Goal: Task Accomplishment & Management: Manage account settings

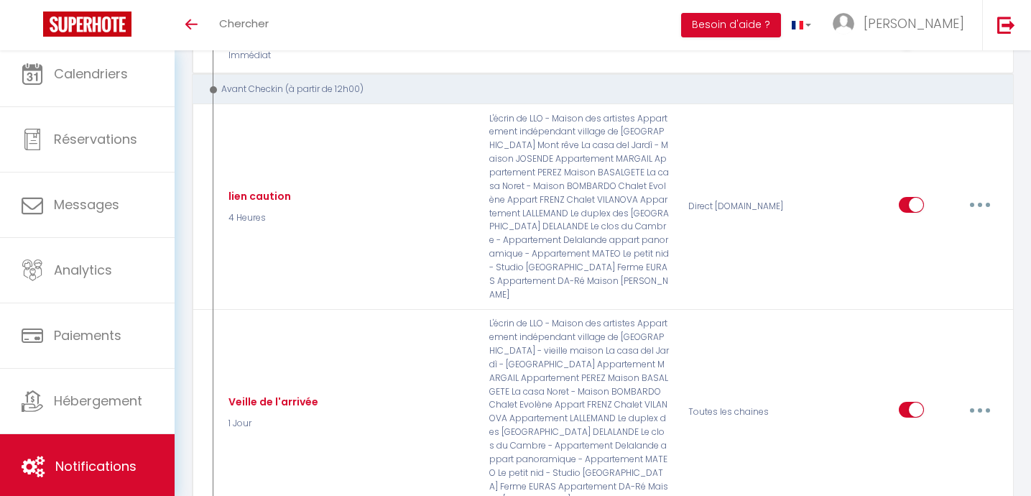
scroll to position [1330, 0]
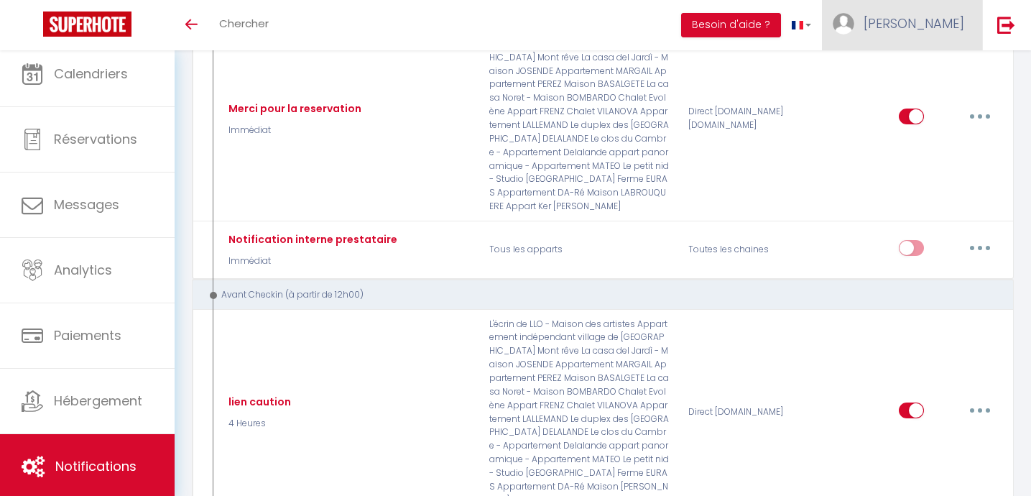
click at [942, 14] on span "[PERSON_NAME]" at bounding box center [913, 23] width 101 height 18
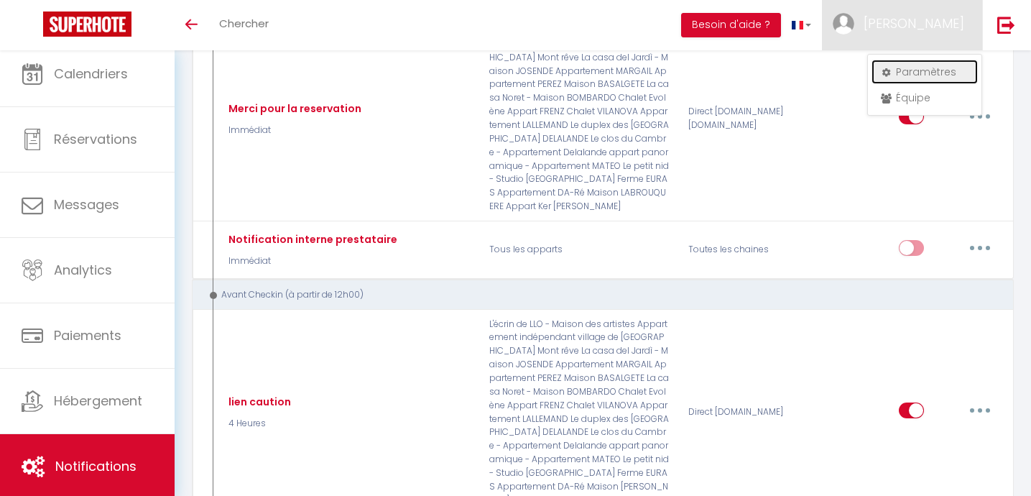
click at [920, 75] on link "Paramètres" at bounding box center [924, 72] width 106 height 24
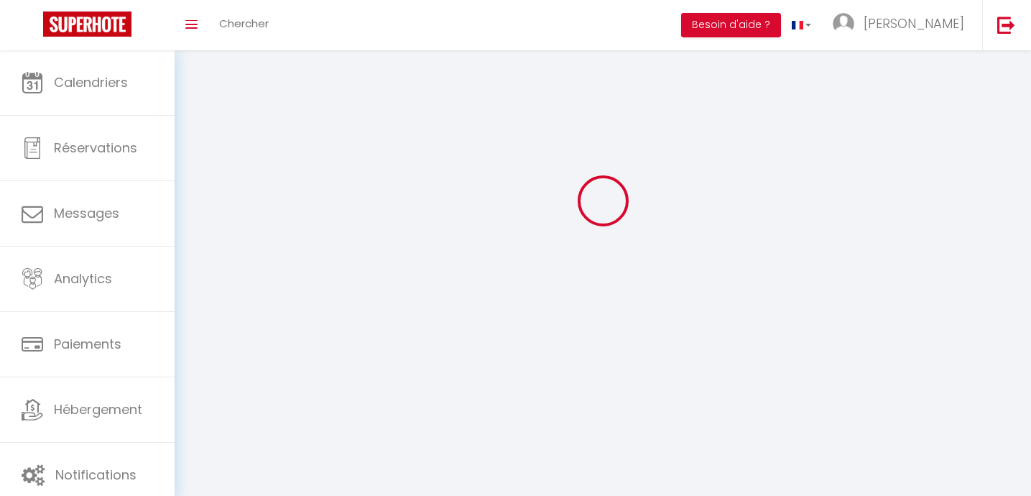
scroll to position [50, 0]
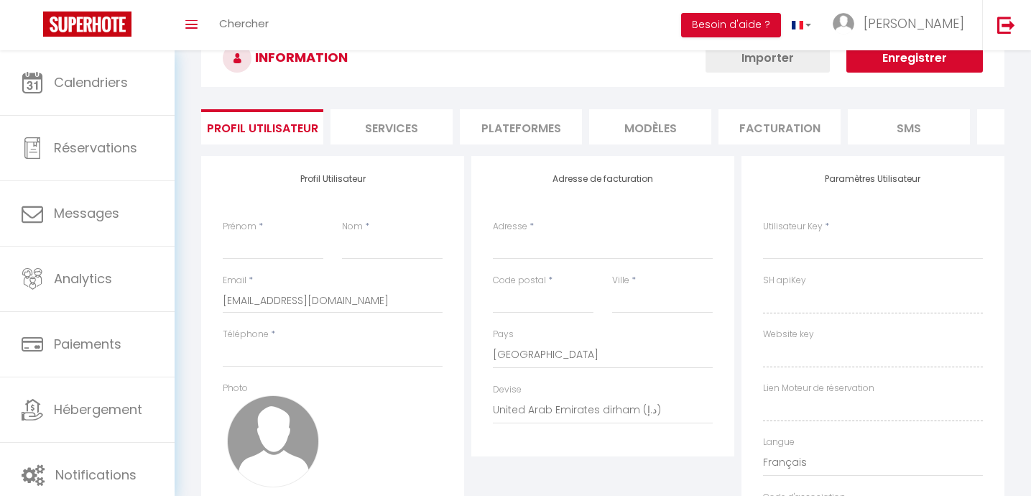
type input "[PERSON_NAME]"
type input "LLEDOS"
type input "0609418540"
type input "49 carretera D [GEOGRAPHIC_DATA]"
type input "66800"
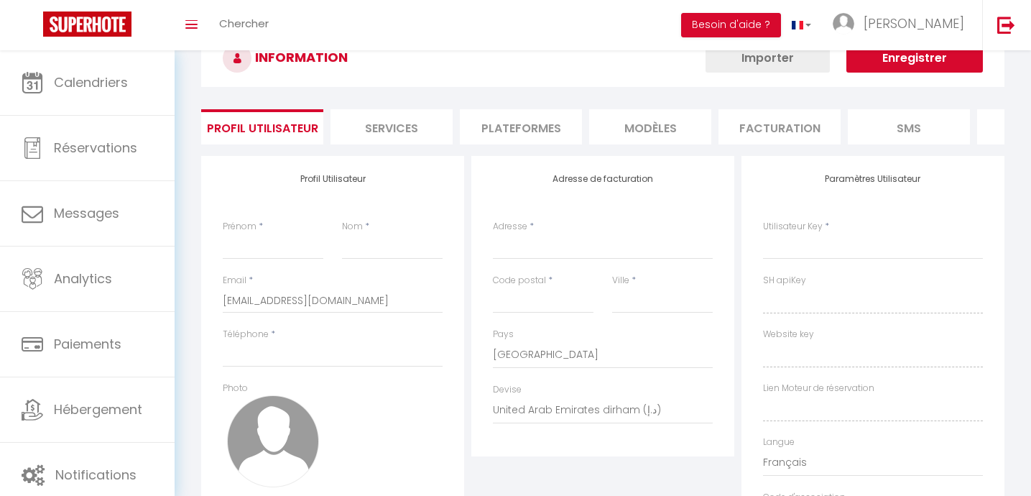
type input "LLO"
select select "1"
select select "28"
type input "N52CvbKd2k11x3mqzBcaZrgC0"
type input "09je8Ymd7bCq80VmPuZ43dLNY"
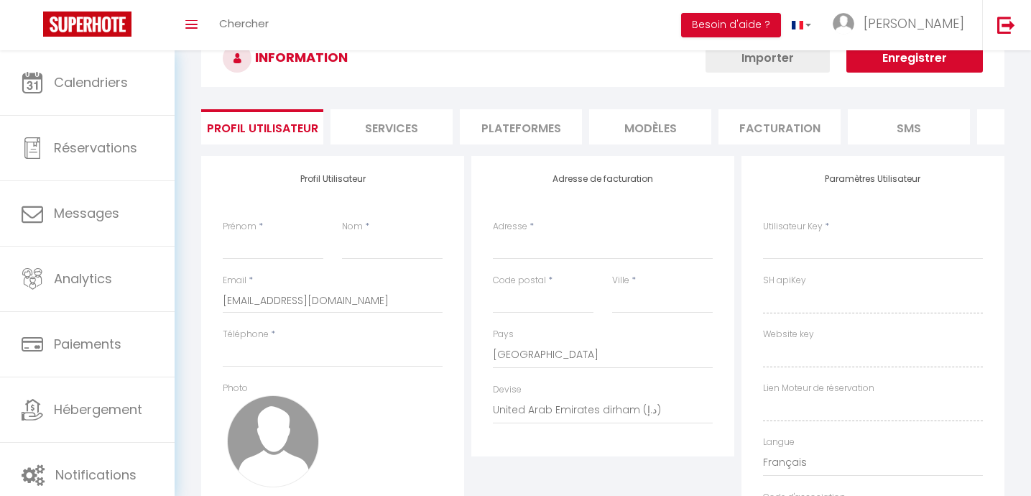
type input "[URL][DOMAIN_NAME]"
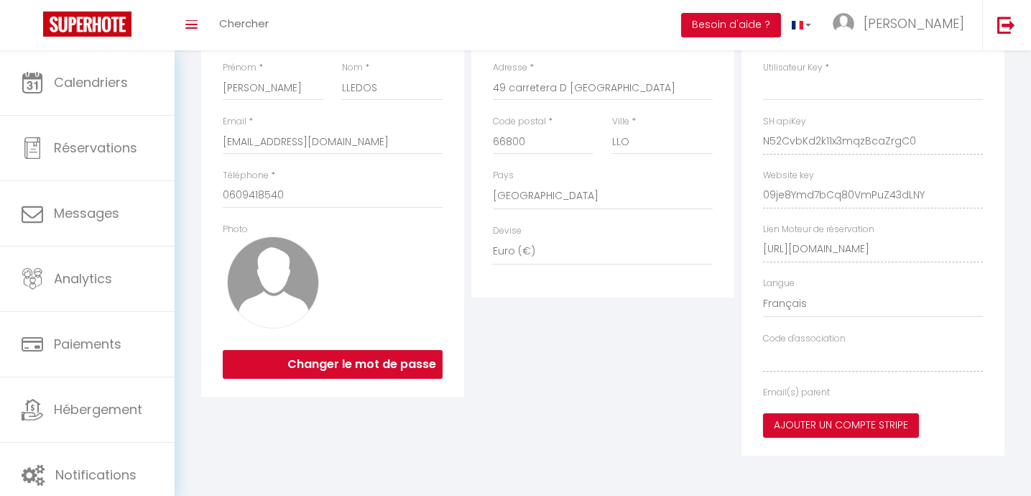
select select "fr"
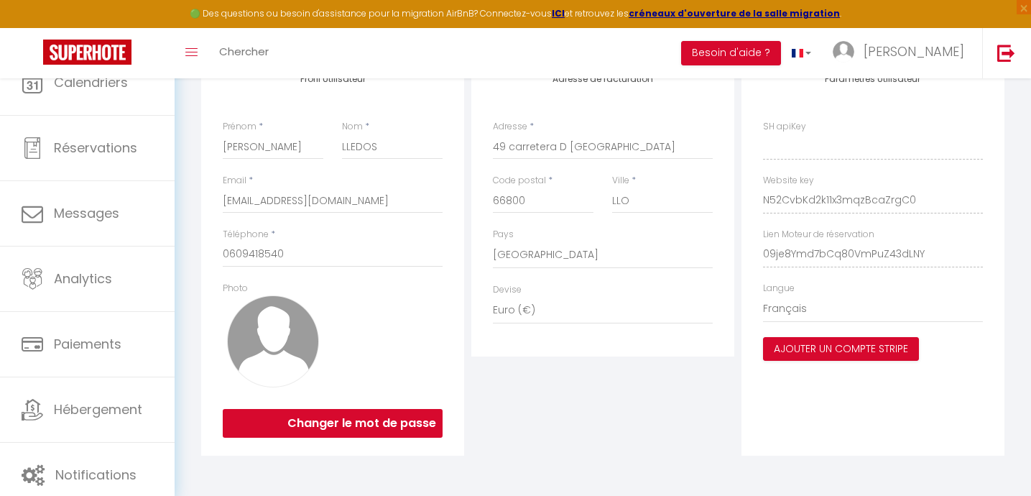
type input "N52CvbKd2k11x3mqzBcaZrgC0"
type input "09je8Ymd7bCq80VmPuZ43dLNY"
type input "[URL][DOMAIN_NAME]"
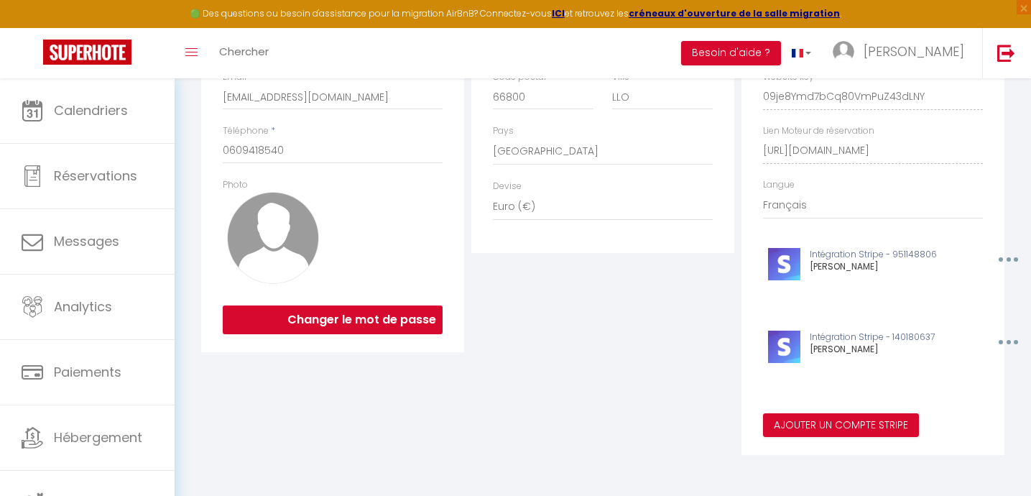
scroll to position [0, 0]
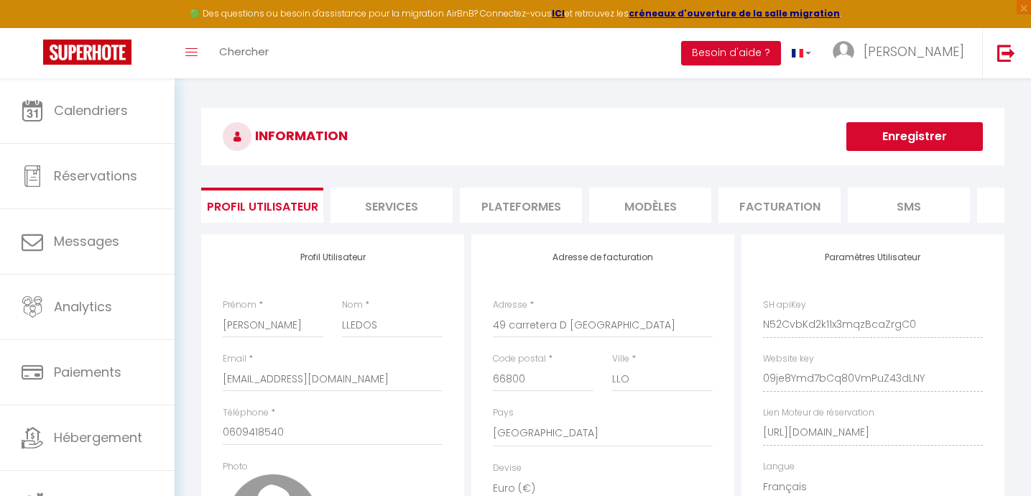
click at [912, 203] on li "SMS" at bounding box center [909, 204] width 122 height 35
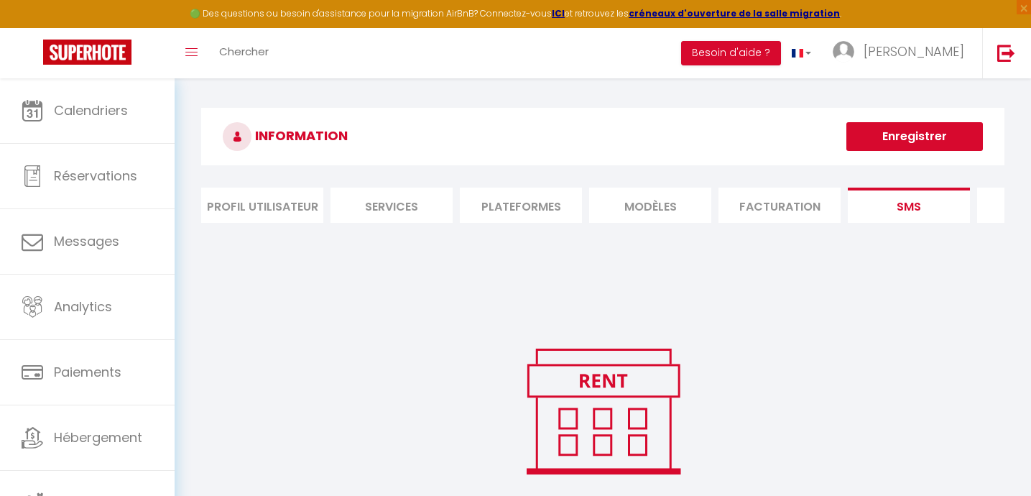
click at [512, 206] on li "Plateformes" at bounding box center [521, 204] width 122 height 35
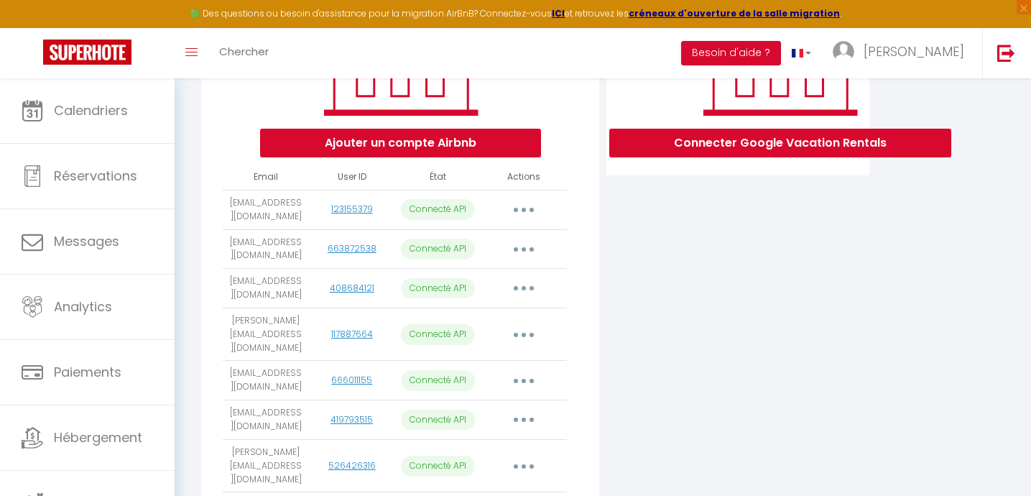
scroll to position [265, 0]
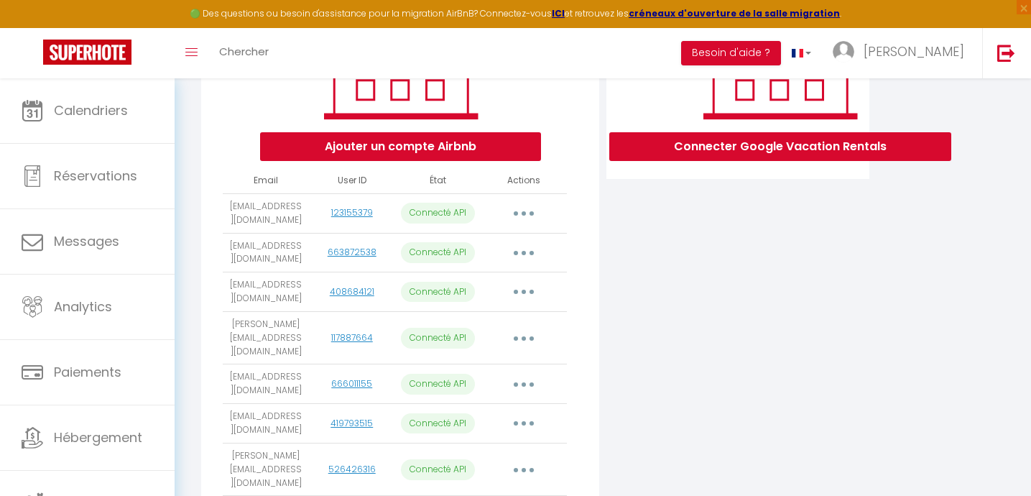
click at [522, 289] on button "button" at bounding box center [524, 291] width 40 height 23
click at [312, 299] on td "408684121" at bounding box center [352, 292] width 86 height 40
click at [527, 289] on button "button" at bounding box center [524, 291] width 40 height 23
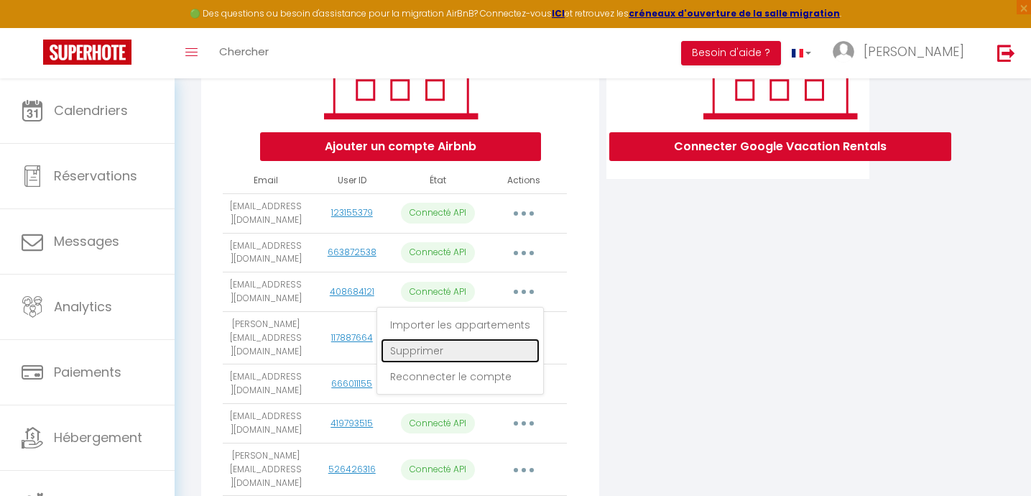
click at [425, 346] on link "Supprimer" at bounding box center [460, 350] width 159 height 24
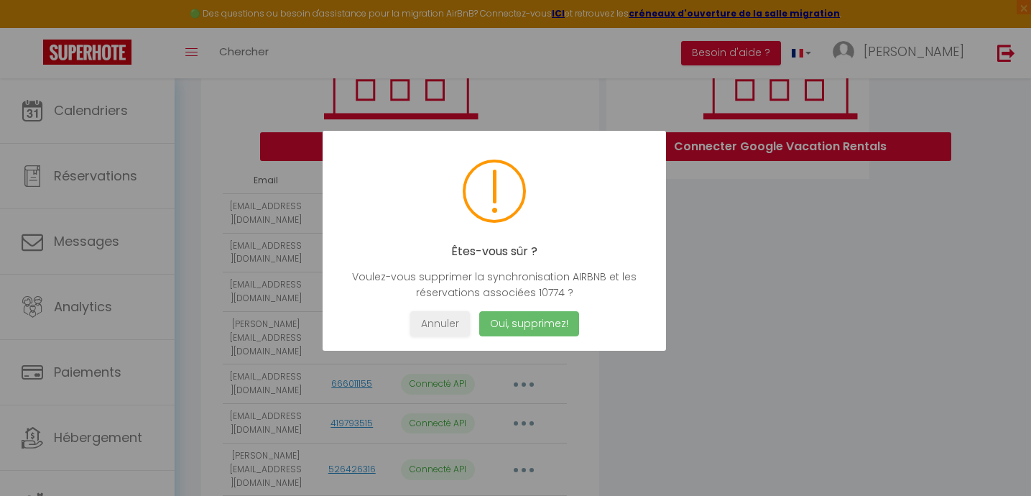
click at [539, 322] on button "Oui, supprimez!" at bounding box center [528, 323] width 100 height 25
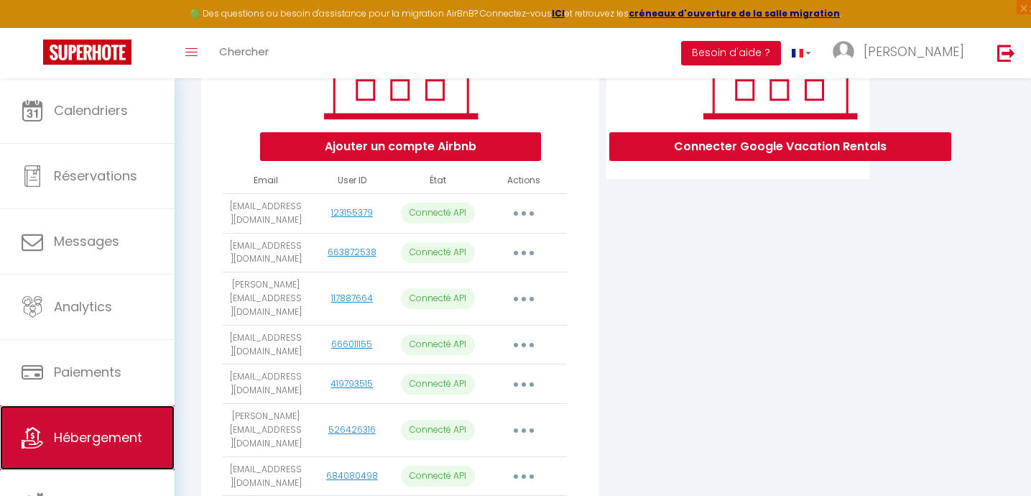
click at [111, 445] on span "Hébergement" at bounding box center [98, 437] width 88 height 18
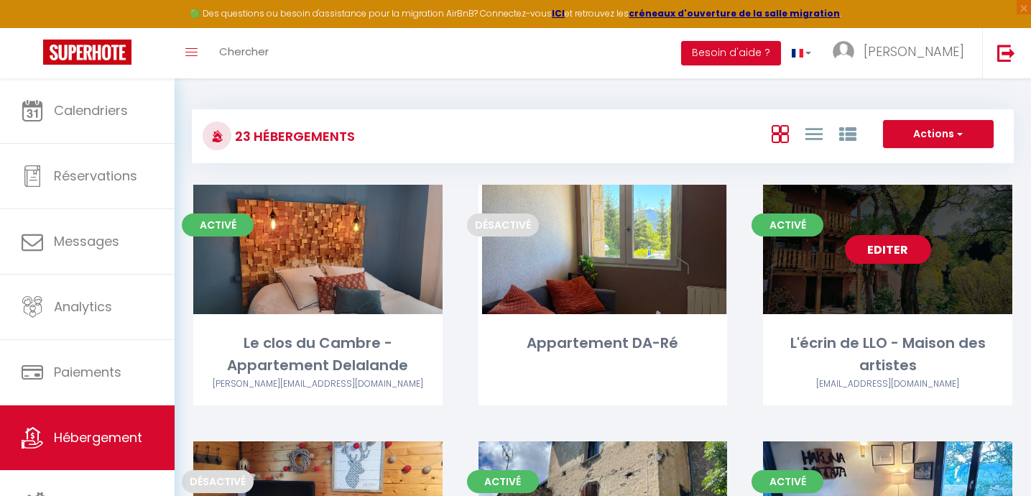
click at [882, 252] on link "Editer" at bounding box center [888, 249] width 86 height 29
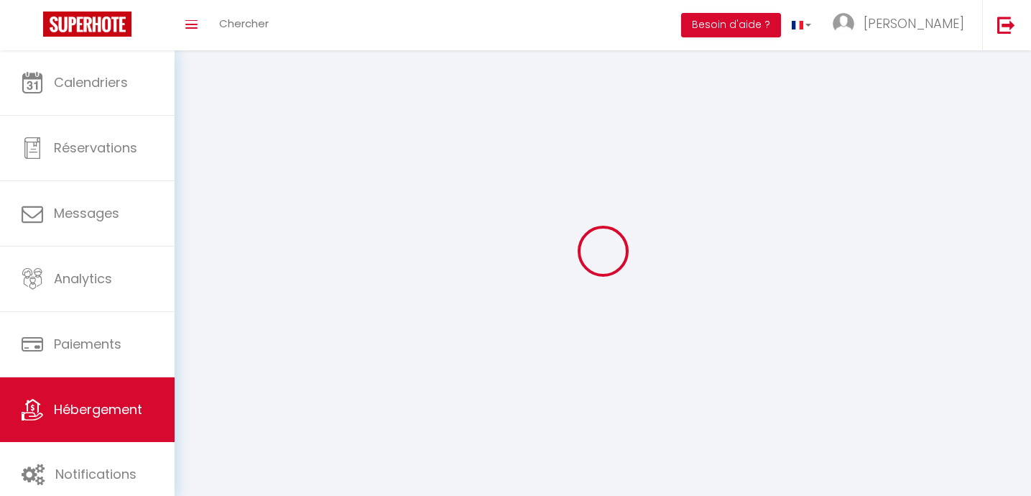
select select "1"
select select
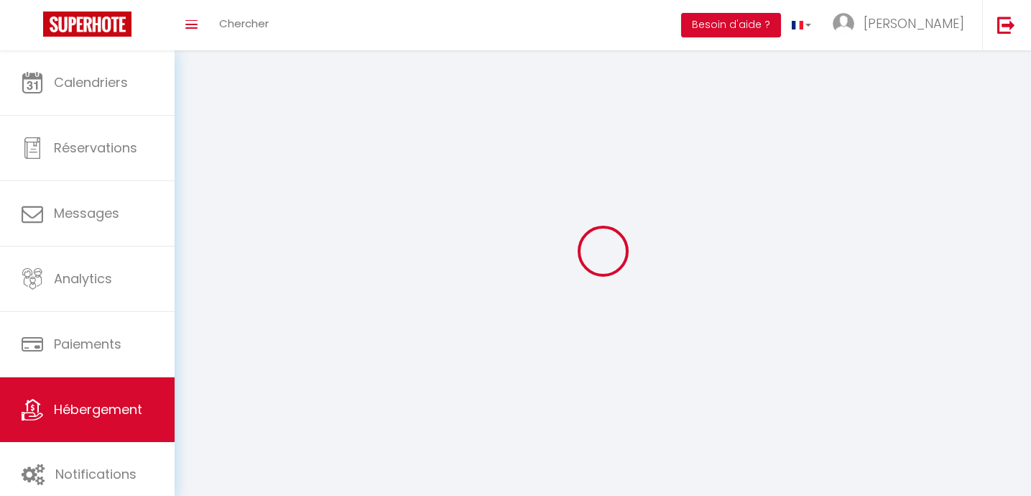
select select
checkbox input "false"
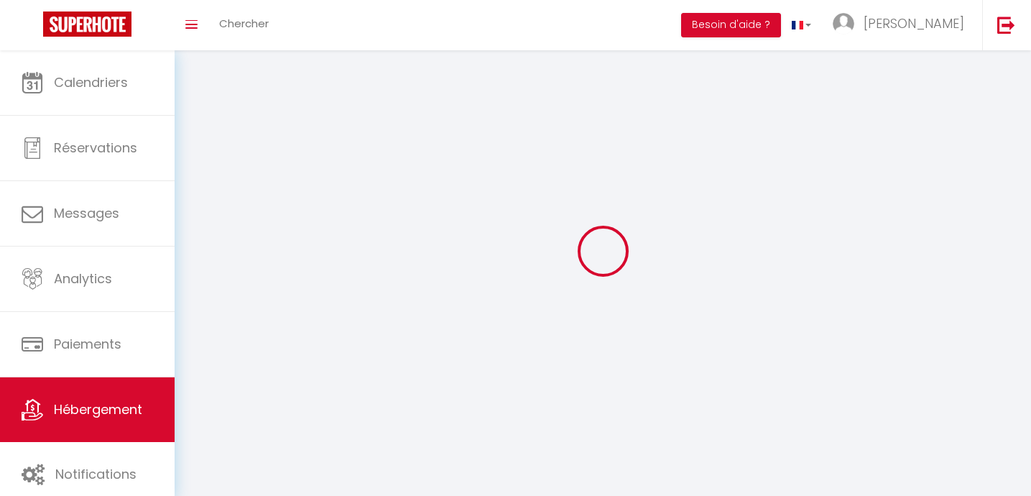
checkbox input "false"
select select
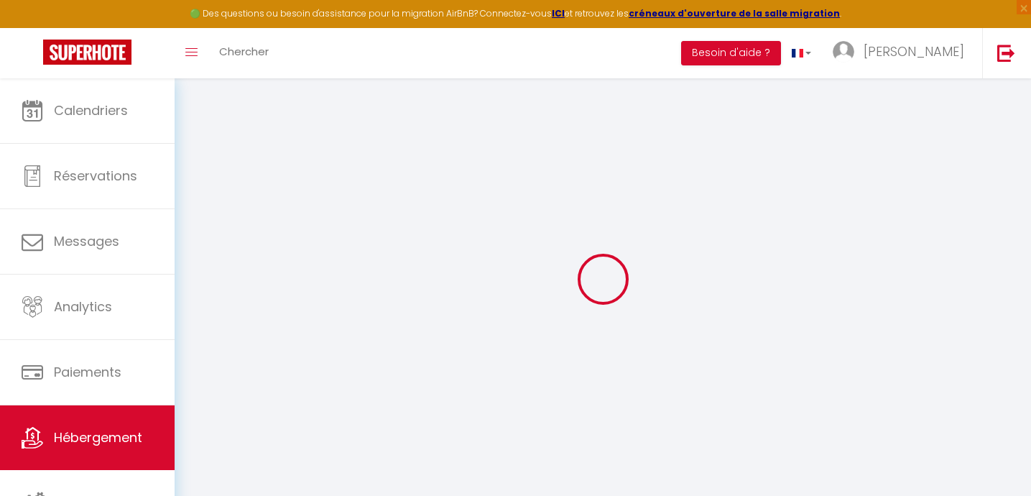
select select
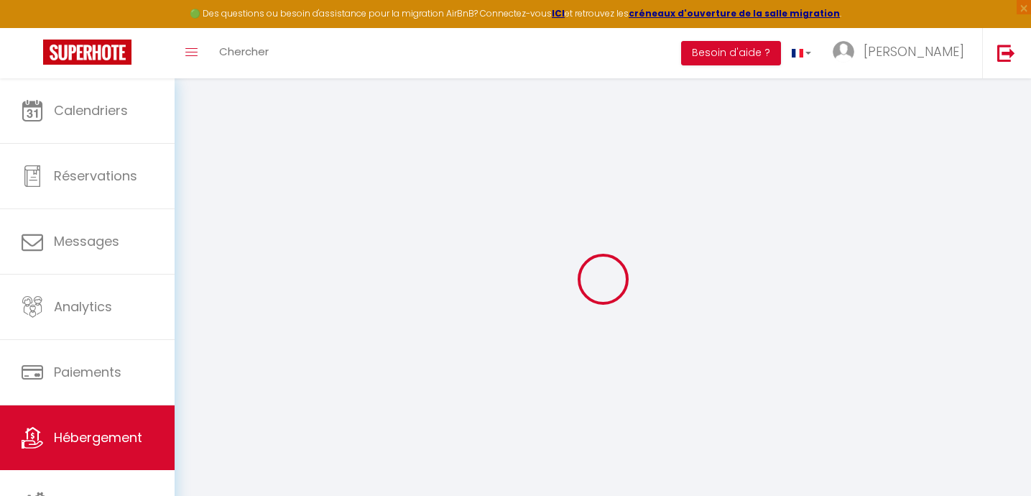
select select
checkbox input "false"
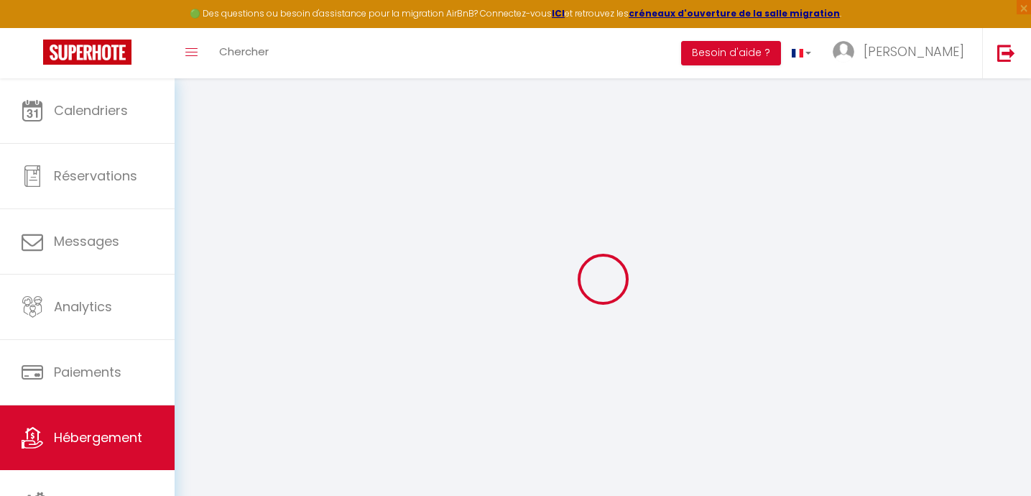
select select
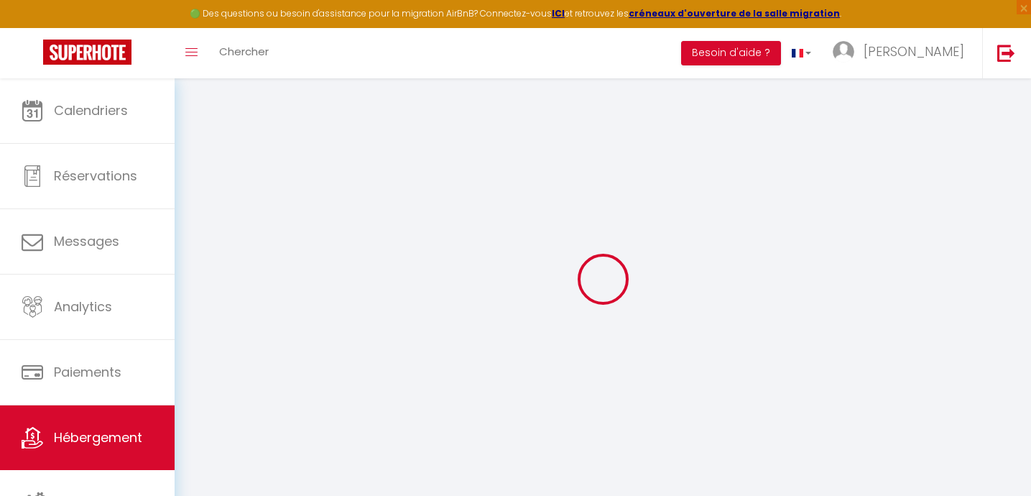
select select
checkbox input "false"
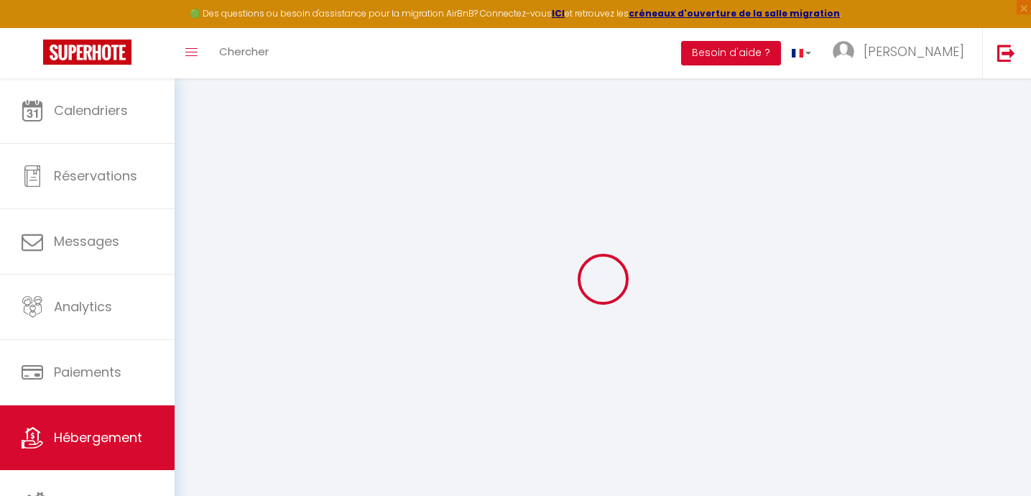
checkbox input "false"
select select
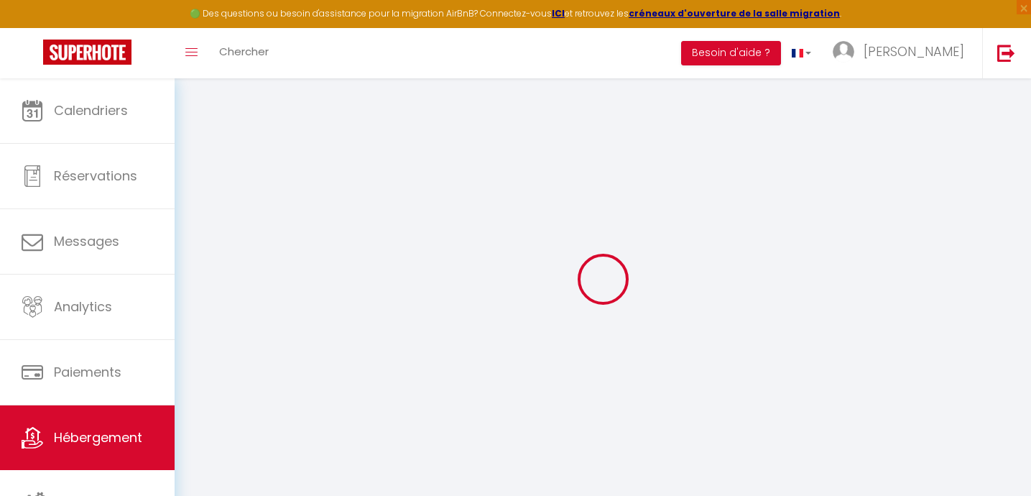
select select
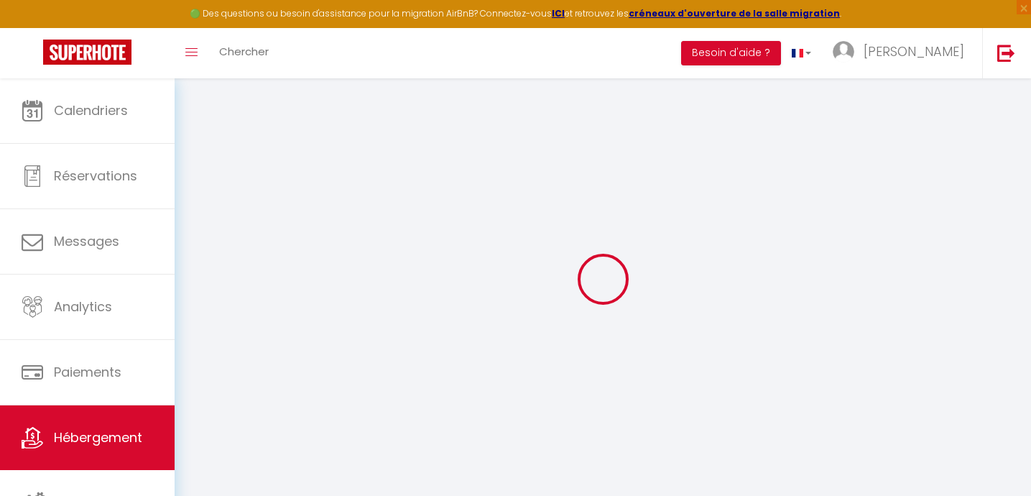
checkbox input "false"
select select
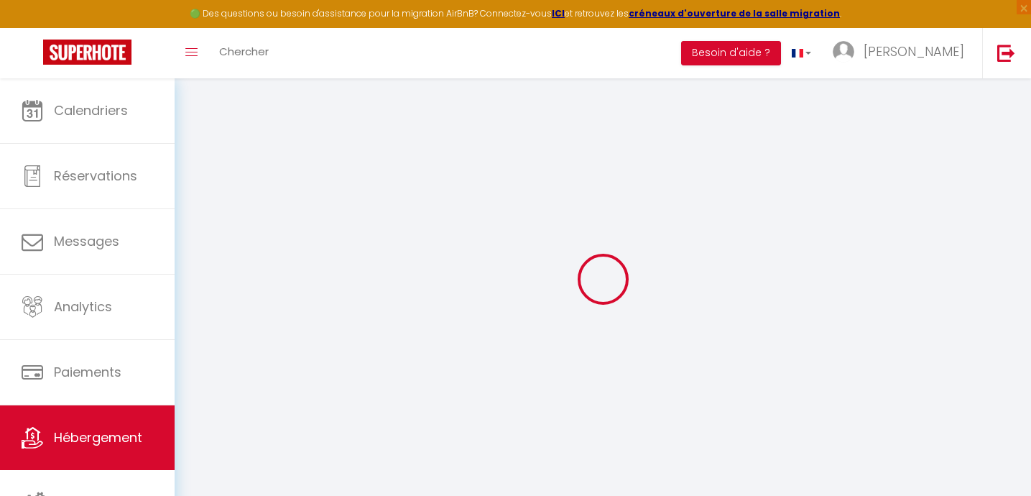
select select
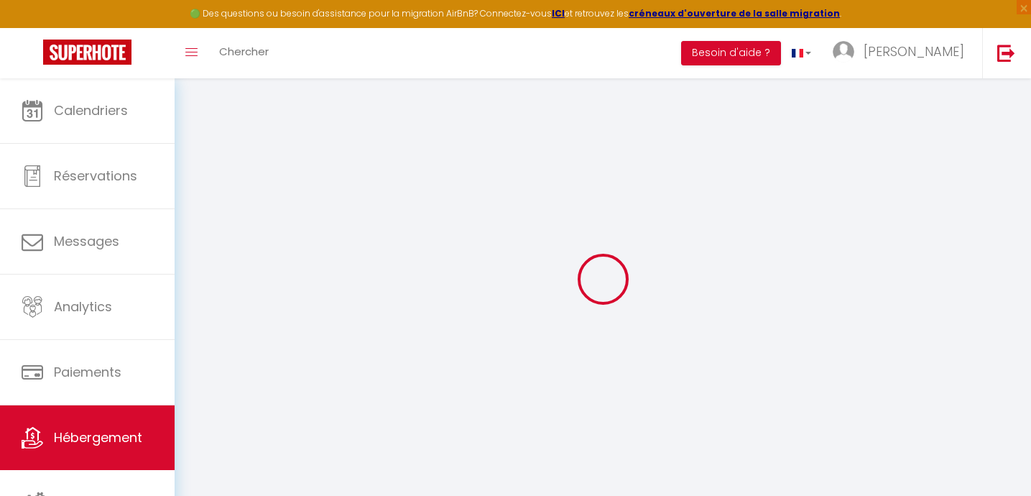
select select
checkbox input "false"
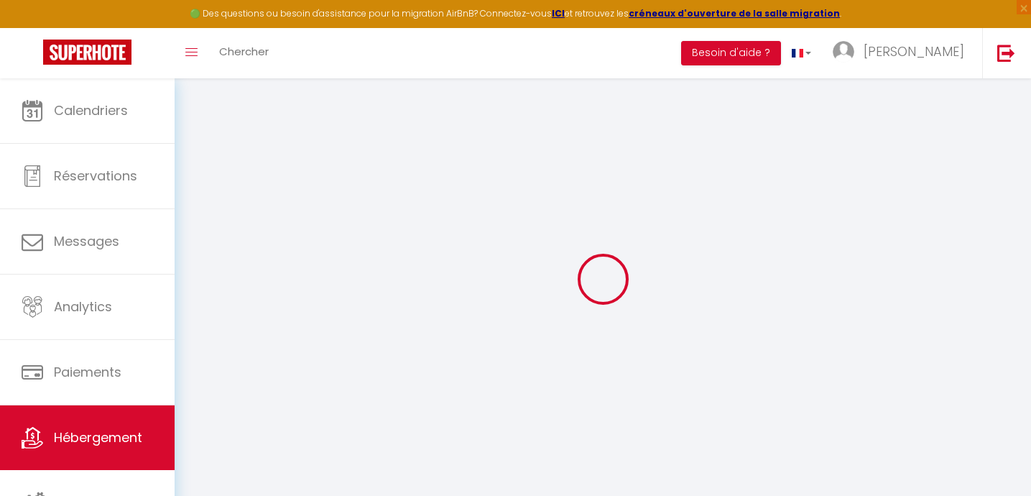
checkbox input "false"
select select
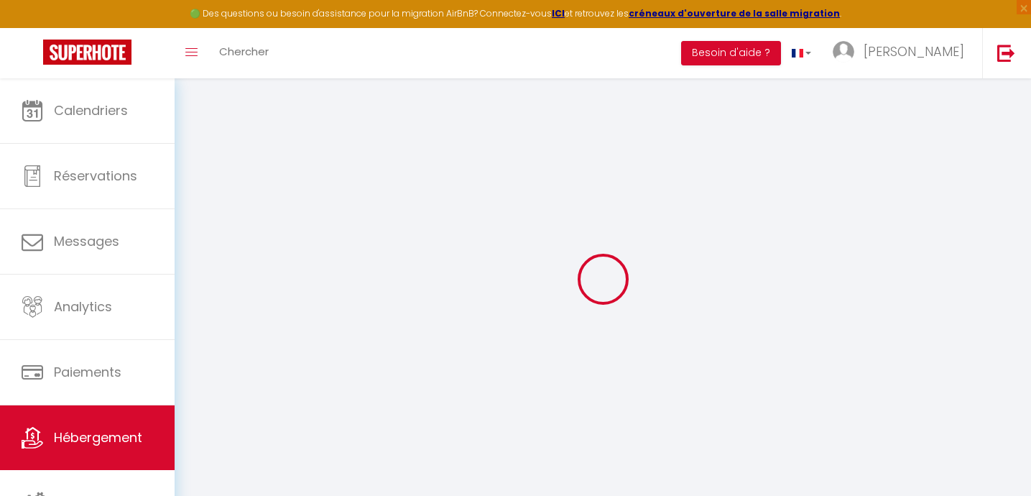
select select
checkbox input "false"
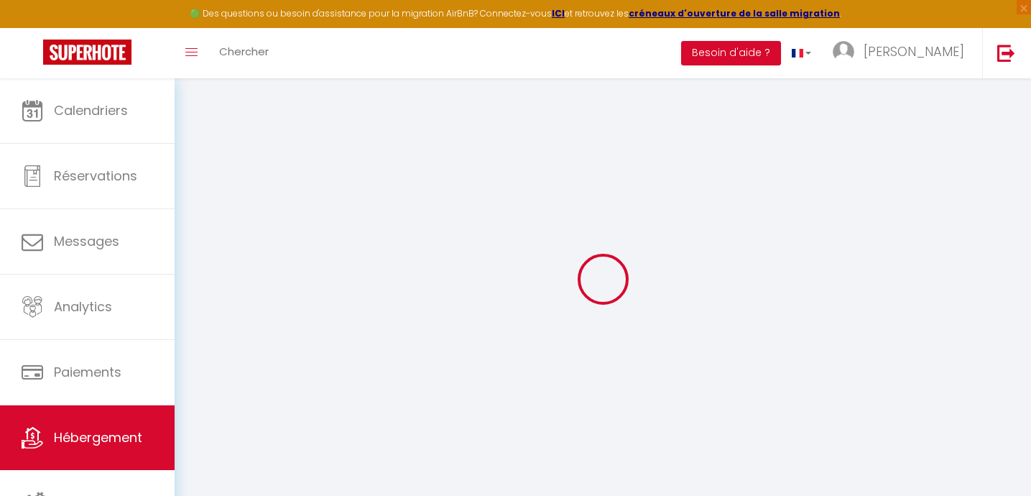
checkbox input "false"
select select
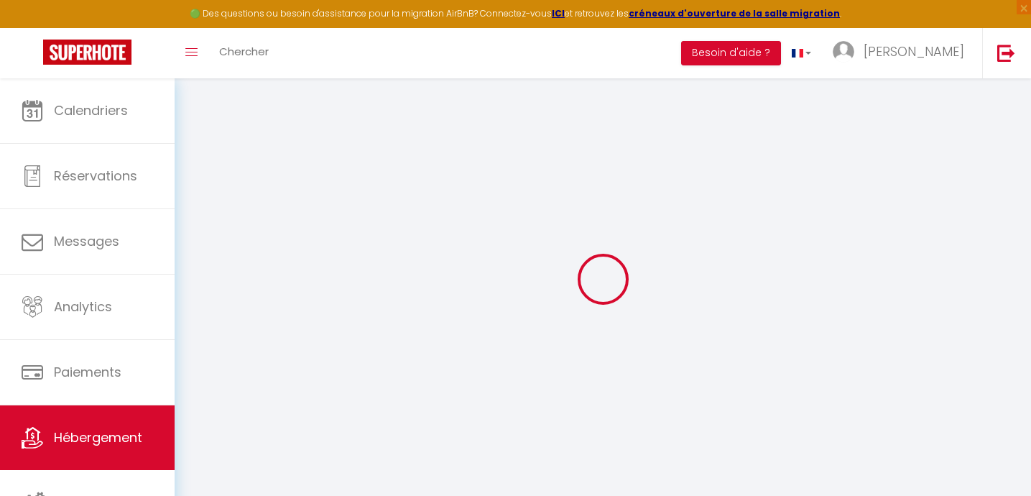
type input "L'écrin de LLO - Maison des artistes"
type input "[PERSON_NAME]"
type input "lledos"
select select "secondary_units"
select select "4"
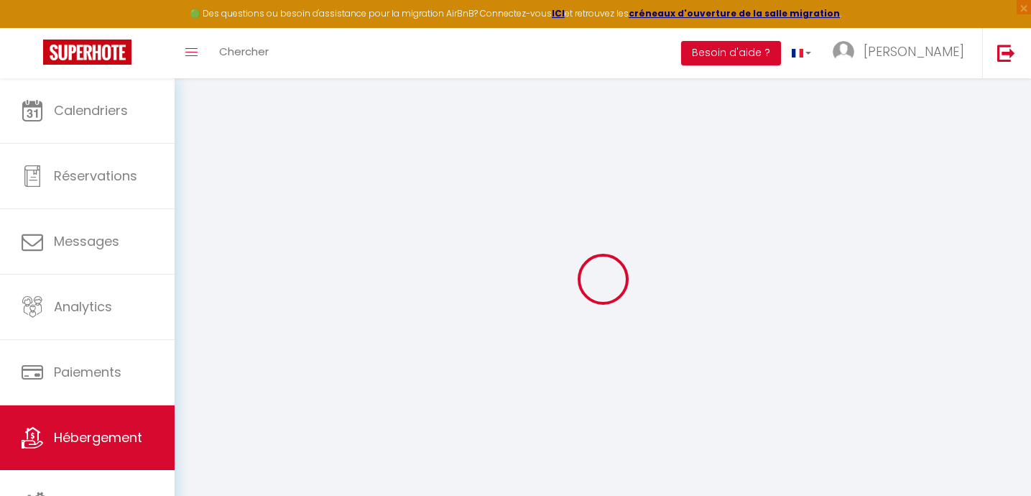
select select "2"
type input "80"
type input "45"
type input "300"
select select
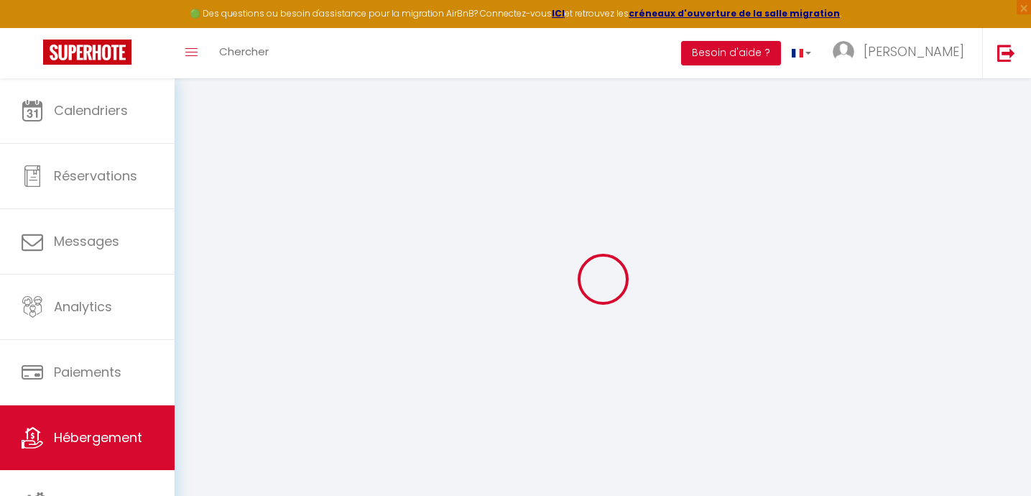
select select
type input "Cami de la Torre 66800 LLo"
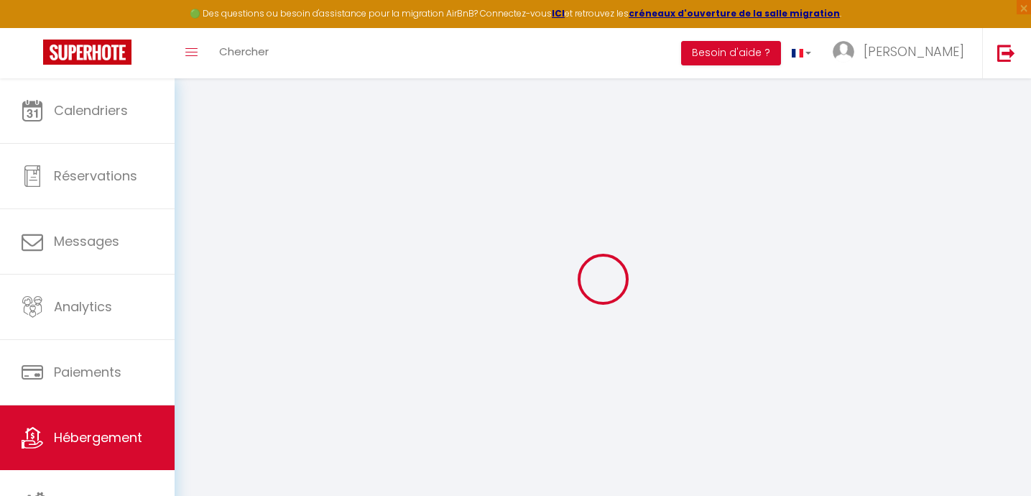
type input "66800"
type input "Llo"
type input "[EMAIL_ADDRESS][DOMAIN_NAME]"
select select "11444"
checkbox input "false"
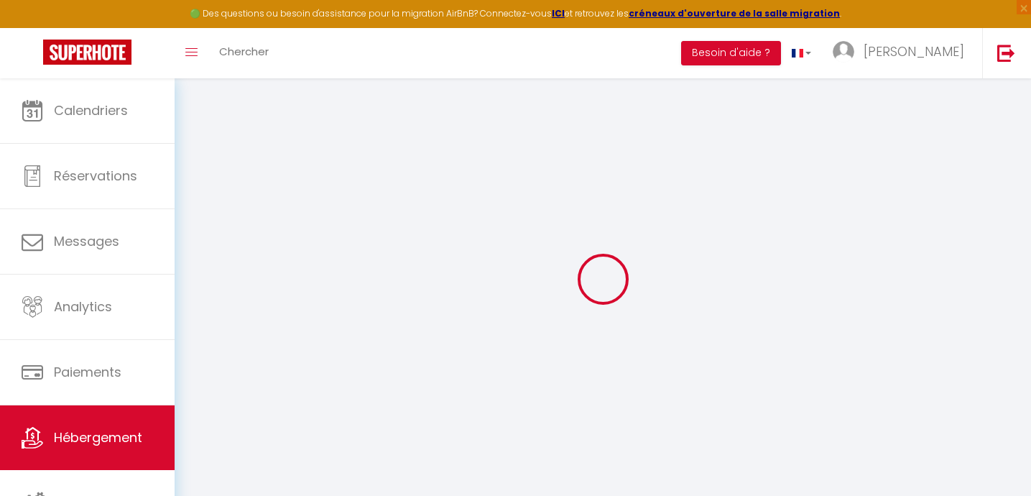
checkbox input "false"
type input "100"
type input "45"
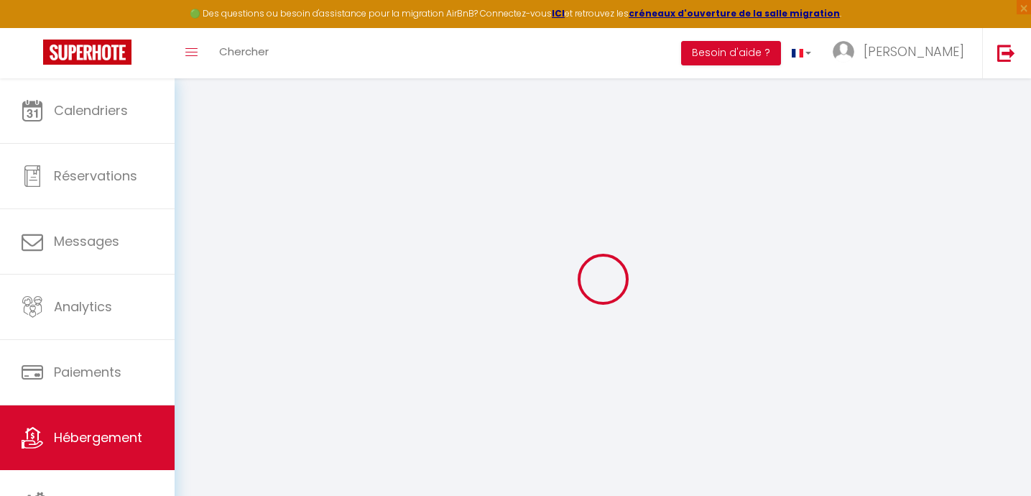
type input "0"
checkbox input "false"
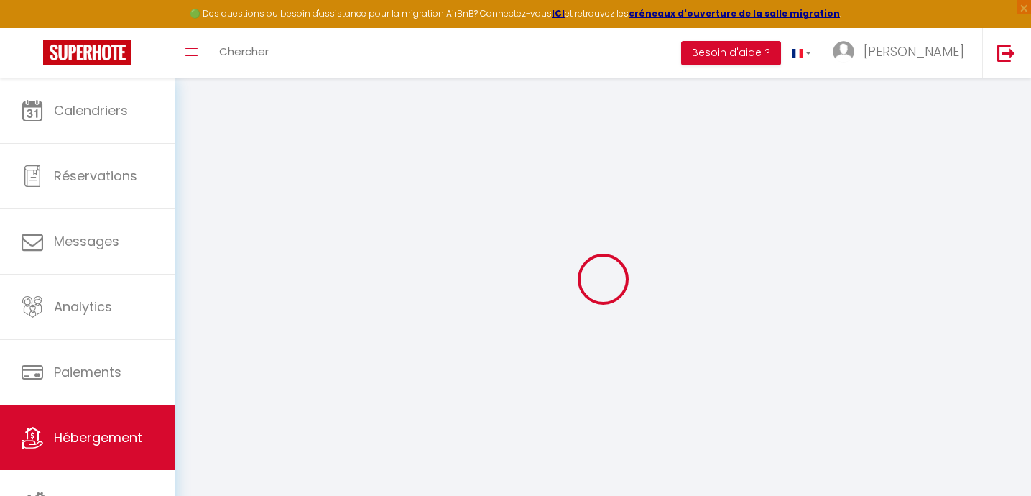
checkbox input "false"
select select "16:00"
select select
select select "12:00"
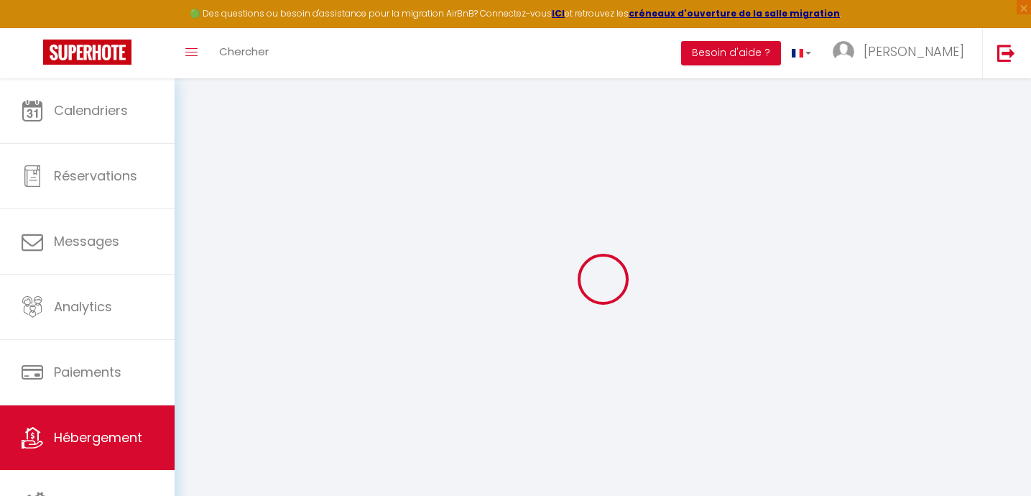
select select "30"
select select "120"
select select
checkbox input "false"
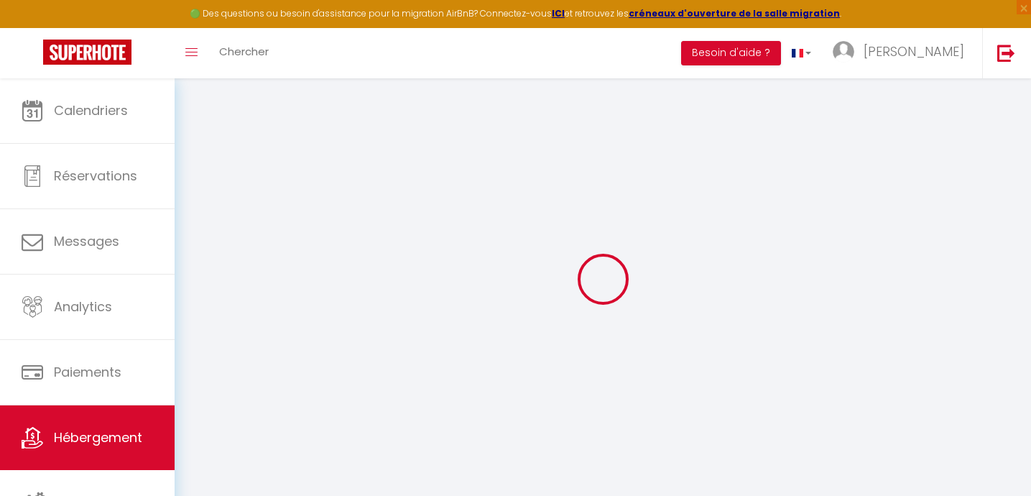
checkbox input "false"
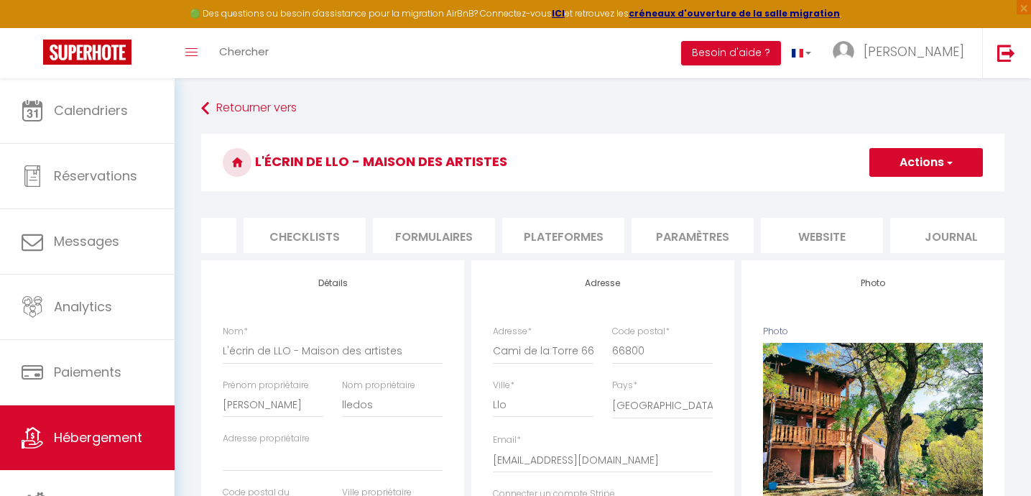
scroll to position [0, 490]
click at [813, 231] on li "website" at bounding box center [807, 235] width 122 height 35
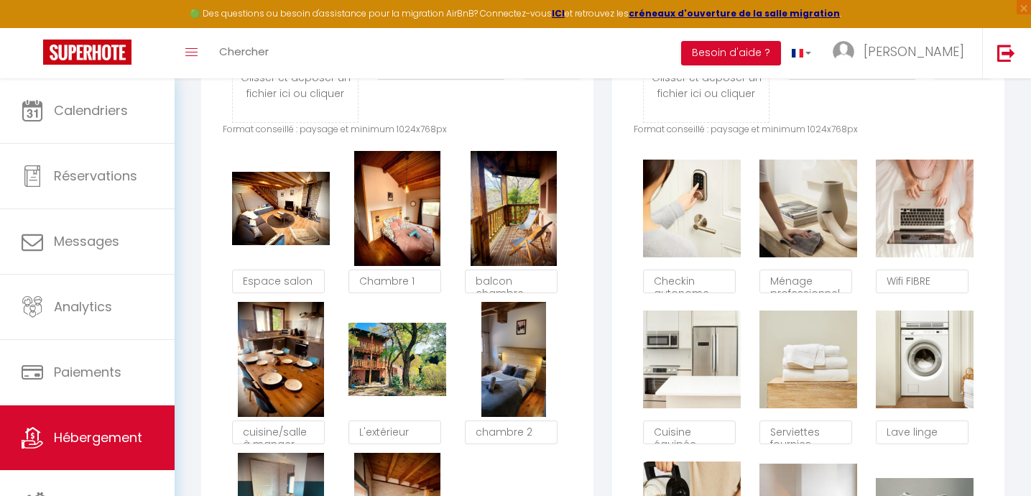
scroll to position [796, 0]
